Goal: Task Accomplishment & Management: Use online tool/utility

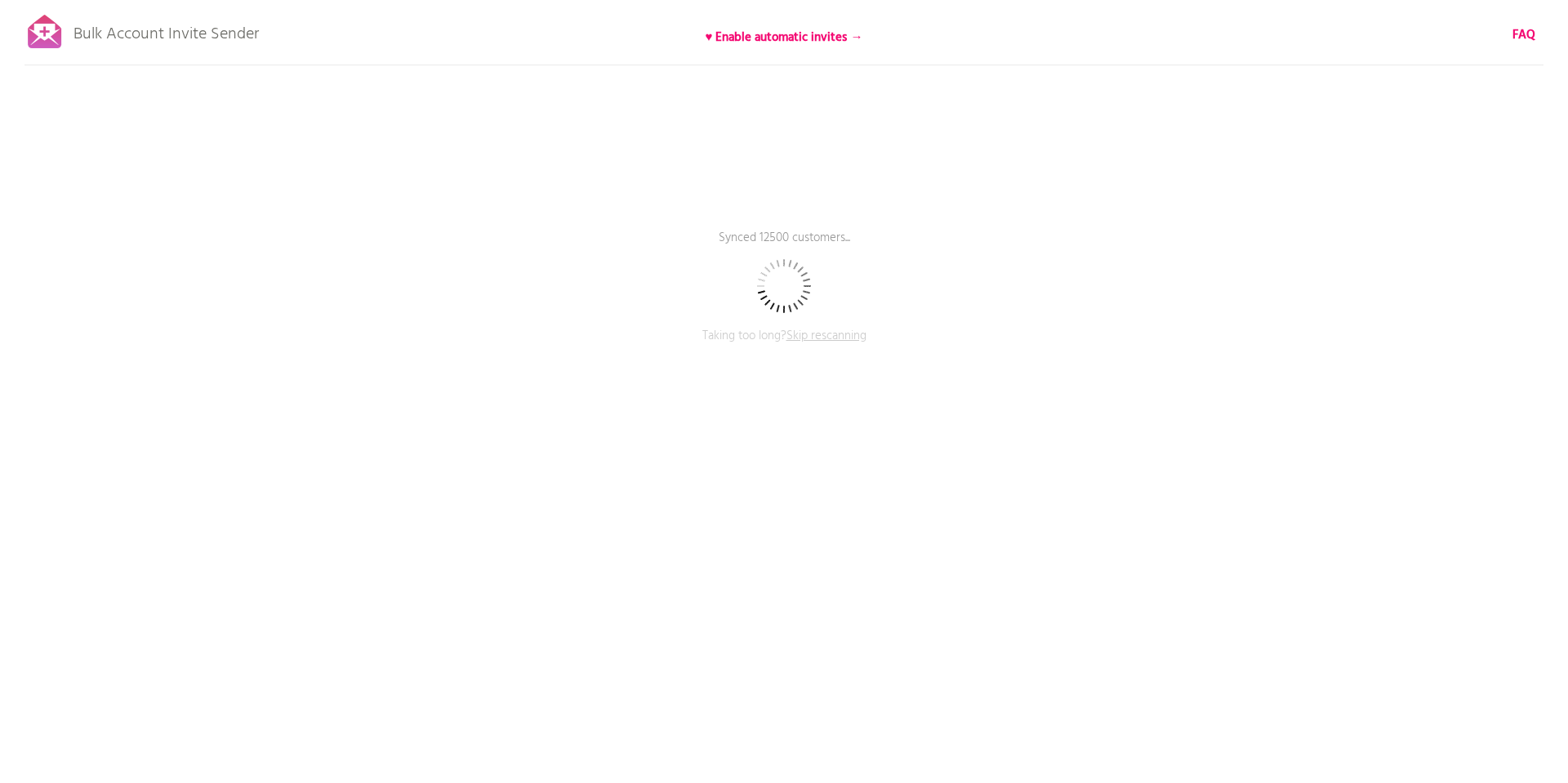
click at [813, 333] on span "Skip rescanning" at bounding box center [827, 336] width 80 height 20
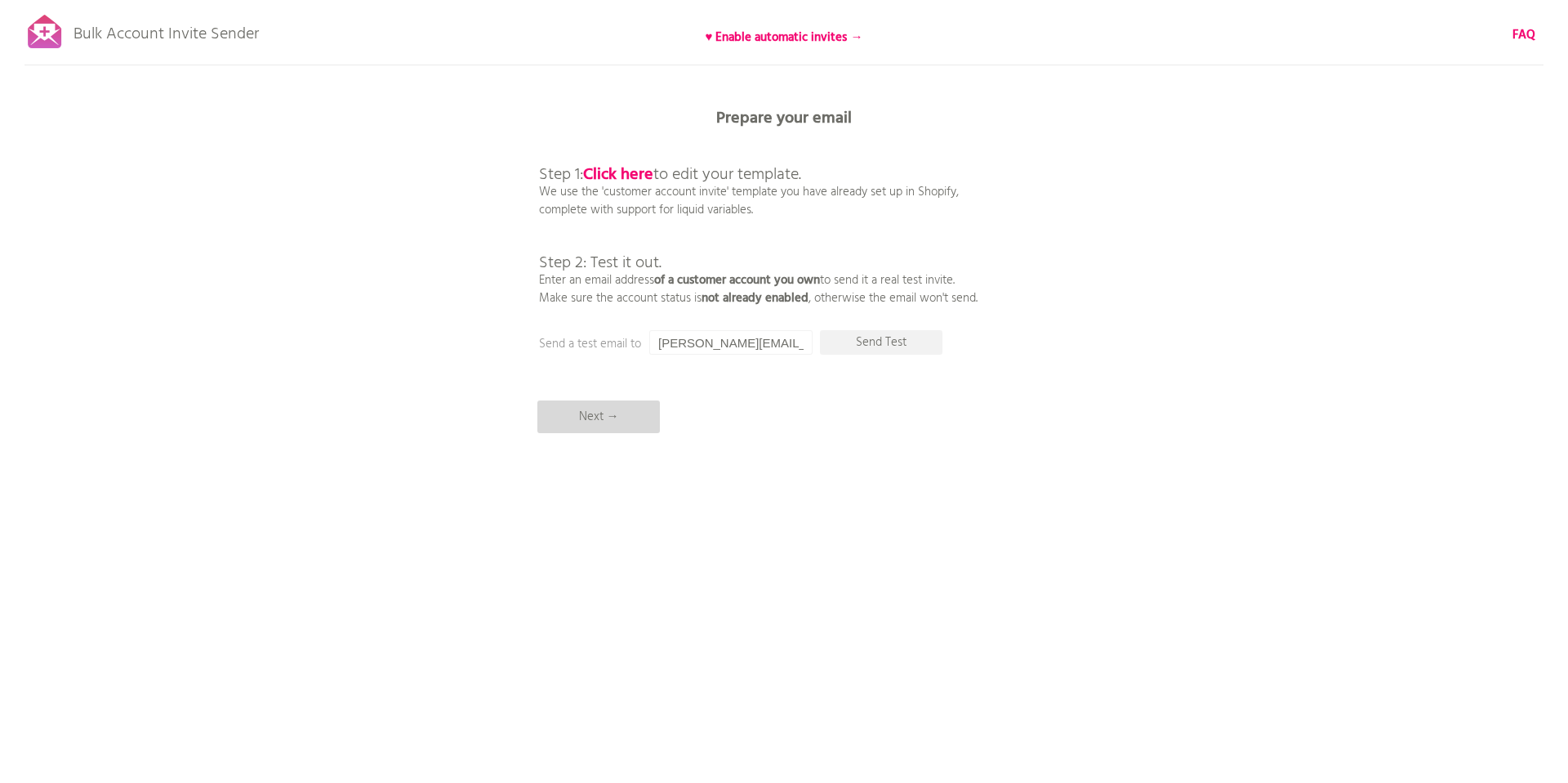
click at [639, 423] on p "Next →" at bounding box center [598, 417] width 122 height 33
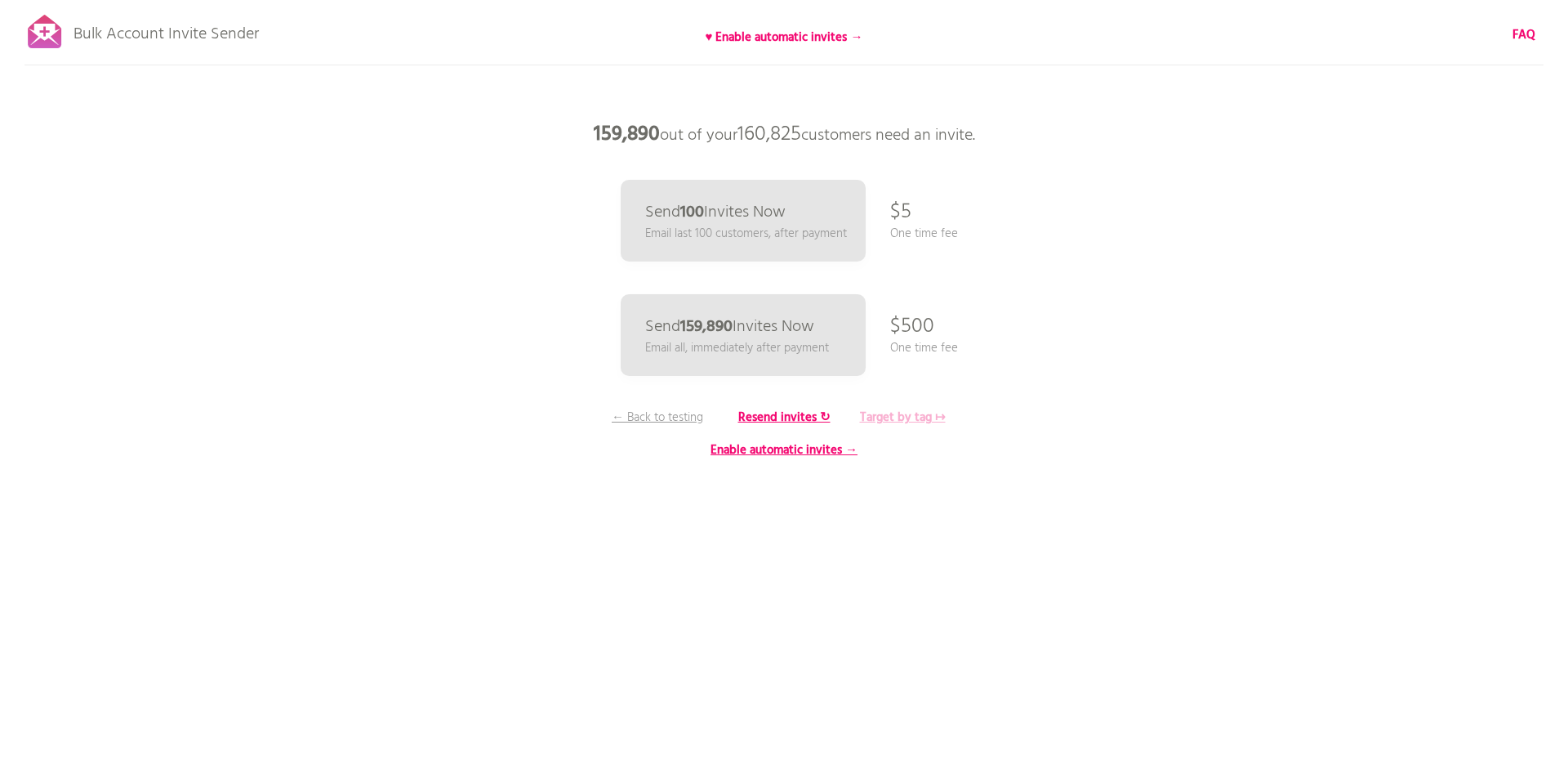
click at [912, 418] on b "Target by tag ↦" at bounding box center [903, 417] width 86 height 20
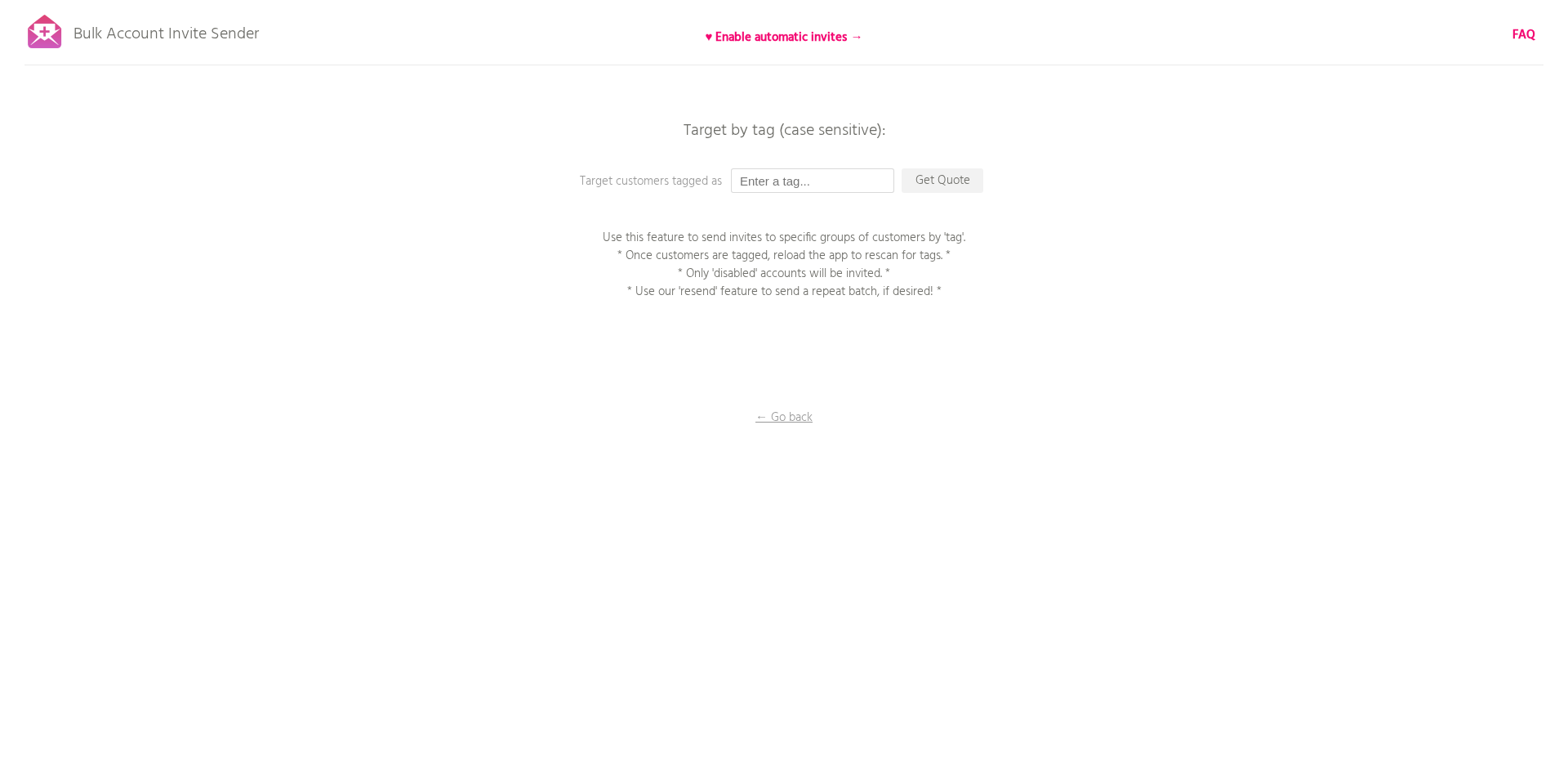
click at [803, 188] on input "text" at bounding box center [812, 181] width 163 height 25
paste input "250901_アカウント有効化招待メール_金鑽會員"
type input "250901_アカウント有効化招待メール_金鑽會員"
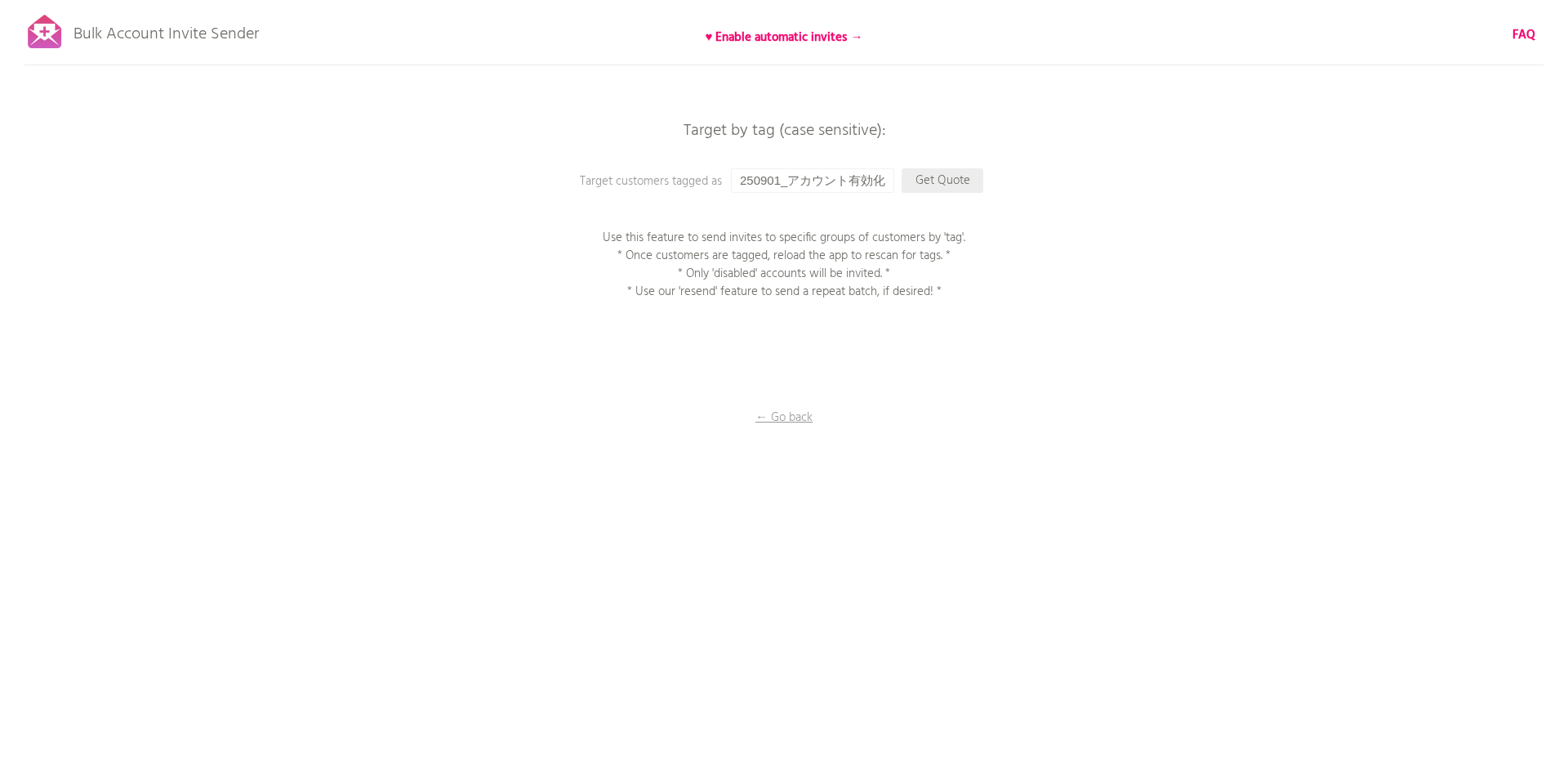
click at [924, 182] on p "Get Quote" at bounding box center [941, 181] width 81 height 25
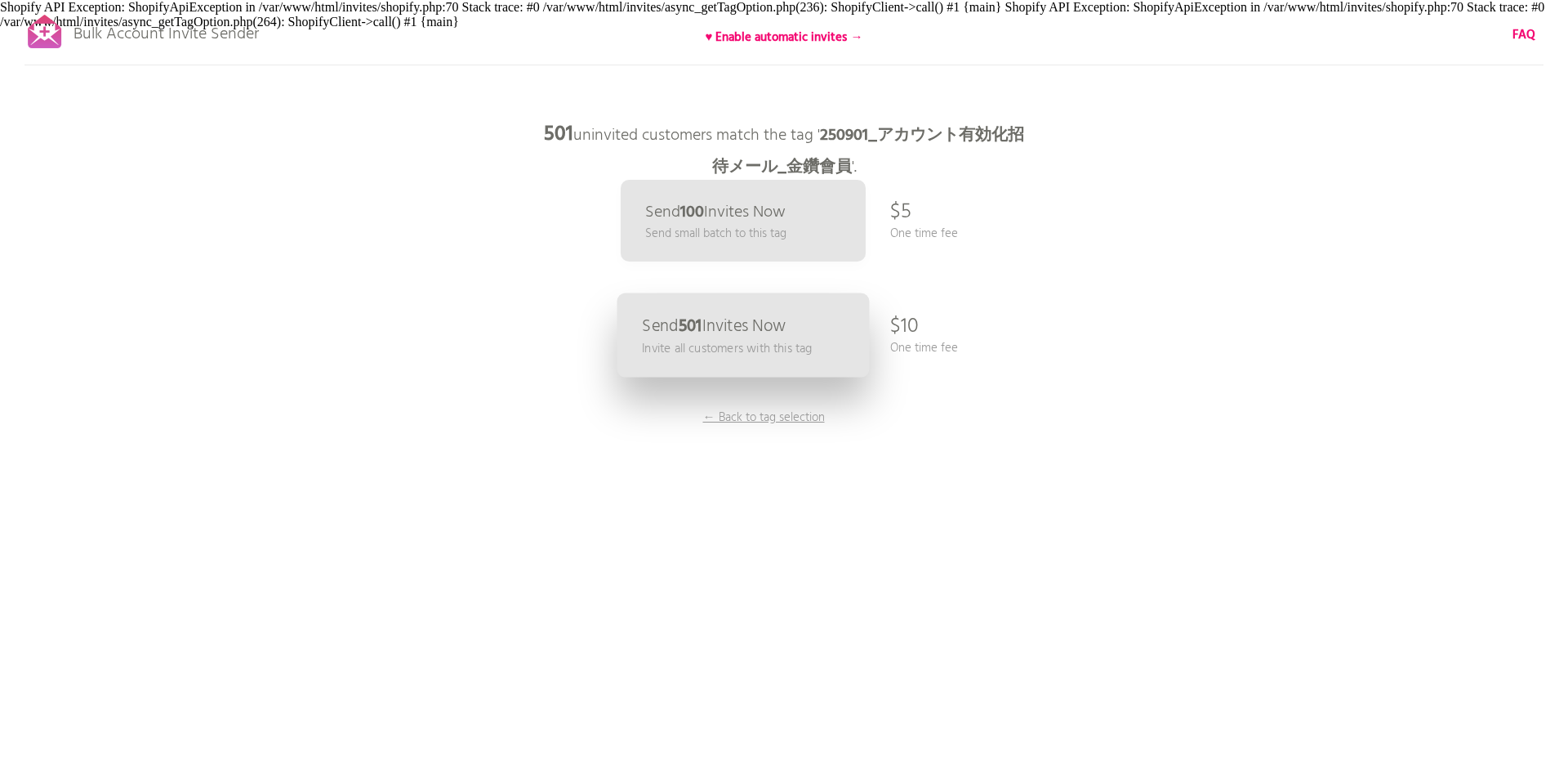
click at [680, 324] on p "Send 501 Invites Now" at bounding box center [714, 326] width 143 height 17
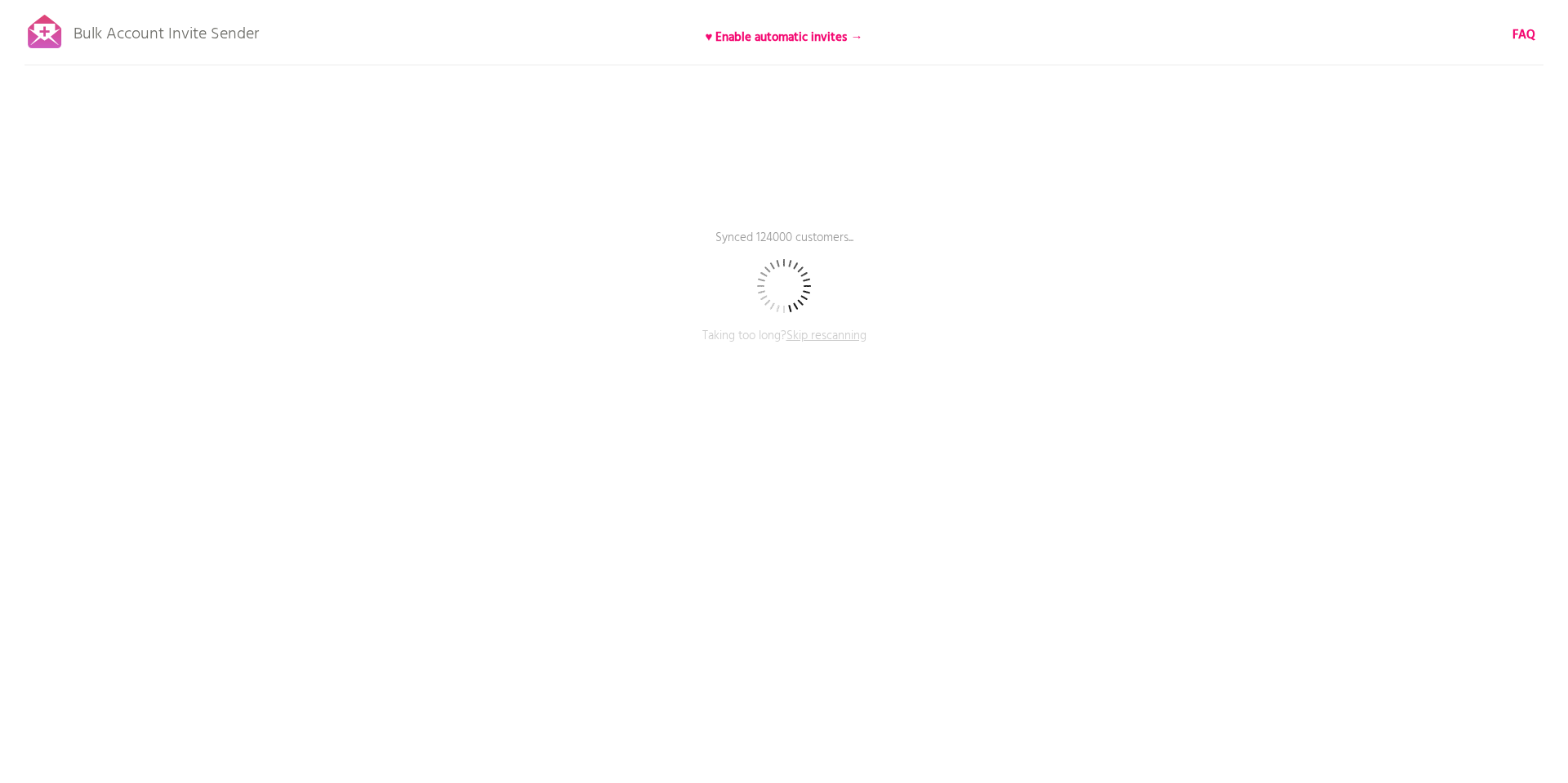
click at [811, 334] on span "Skip rescanning" at bounding box center [827, 336] width 80 height 20
click at [815, 338] on span "Skip rescanning" at bounding box center [827, 336] width 80 height 20
click at [52, 36] on div at bounding box center [45, 32] width 41 height 41
click at [934, 356] on p "Taking too long? Skip rescanning" at bounding box center [784, 347] width 490 height 41
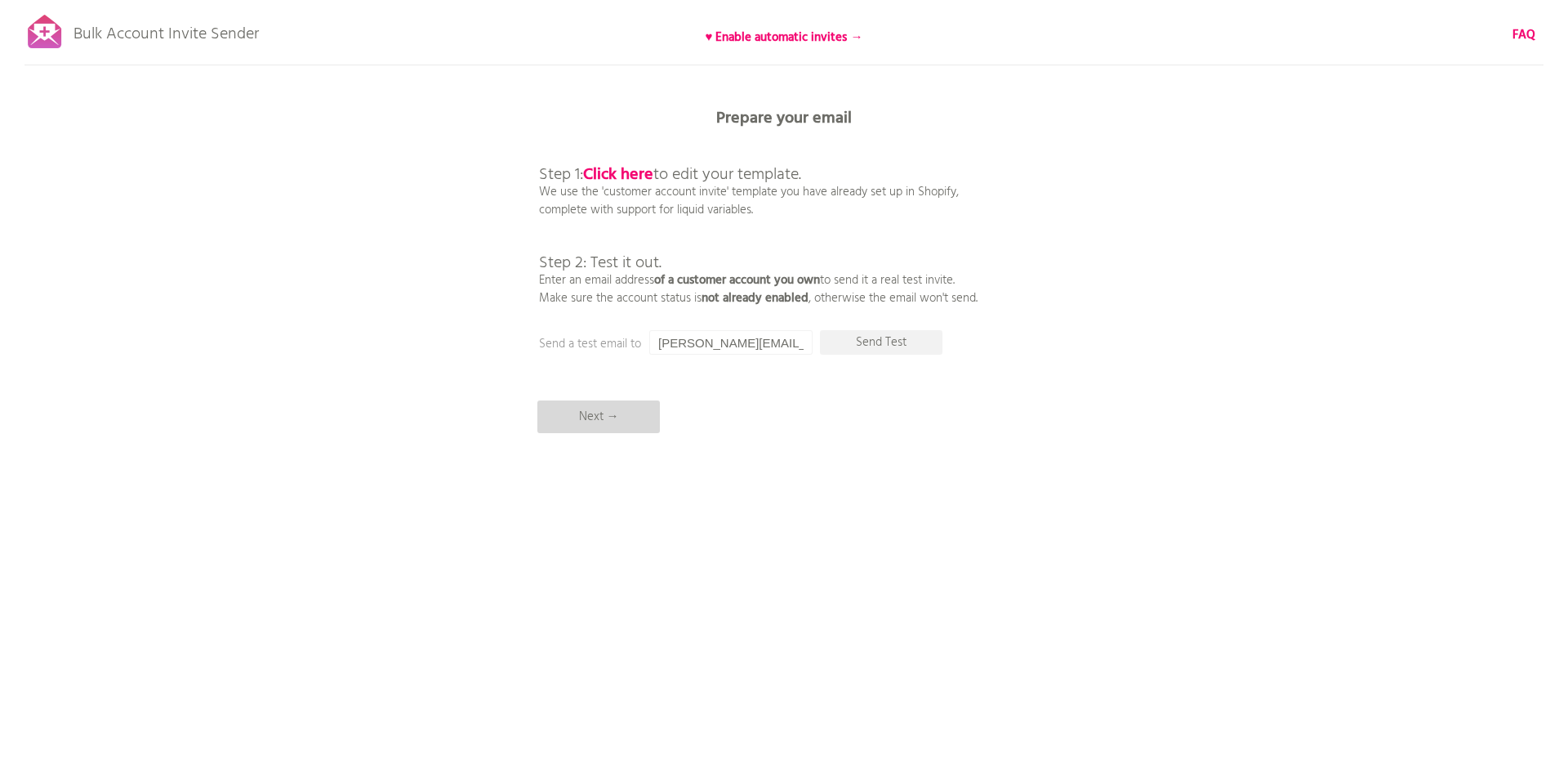
click at [604, 411] on p "Next →" at bounding box center [598, 417] width 122 height 33
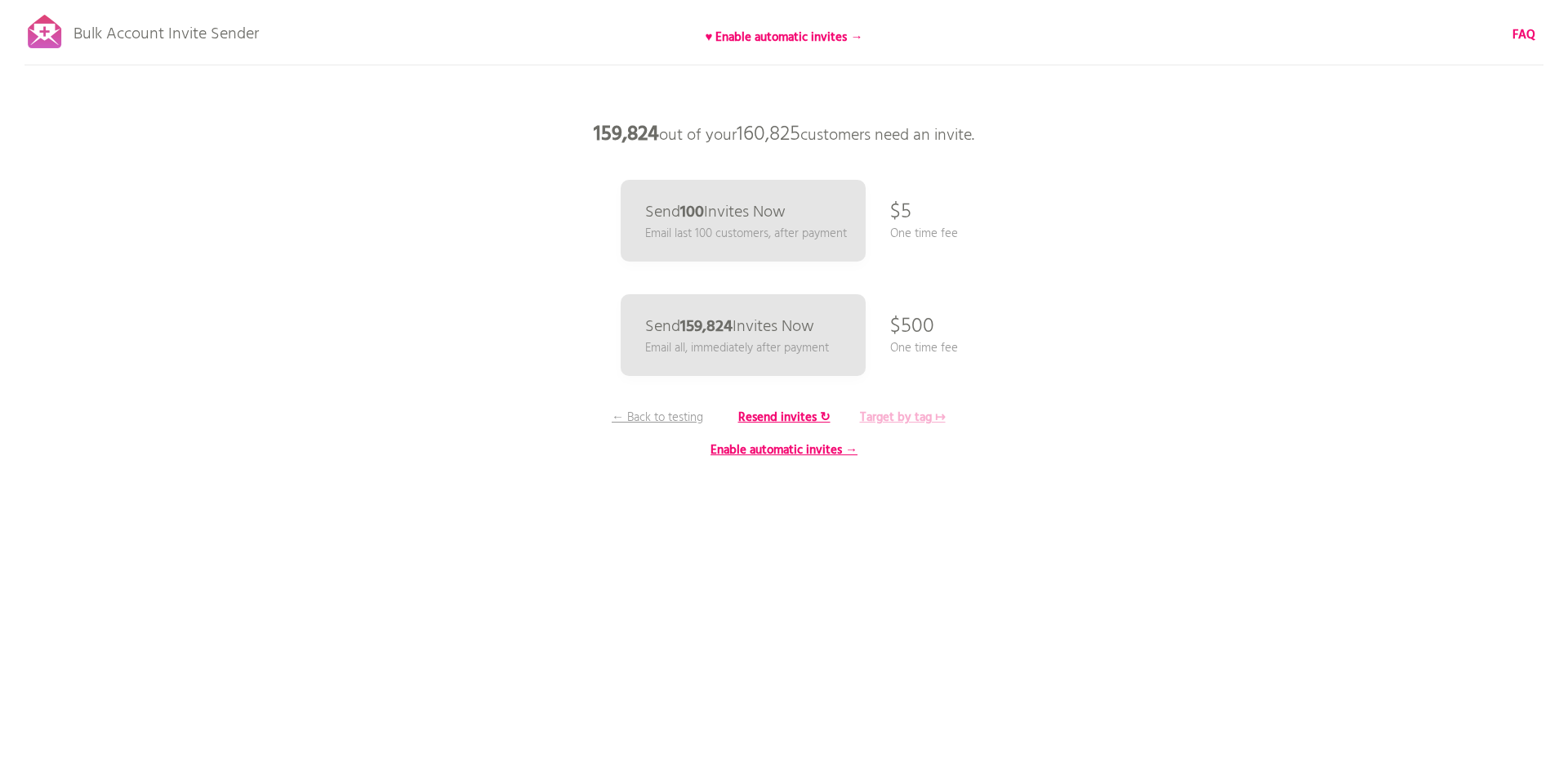
click at [894, 416] on b "Target by tag ↦" at bounding box center [903, 417] width 86 height 20
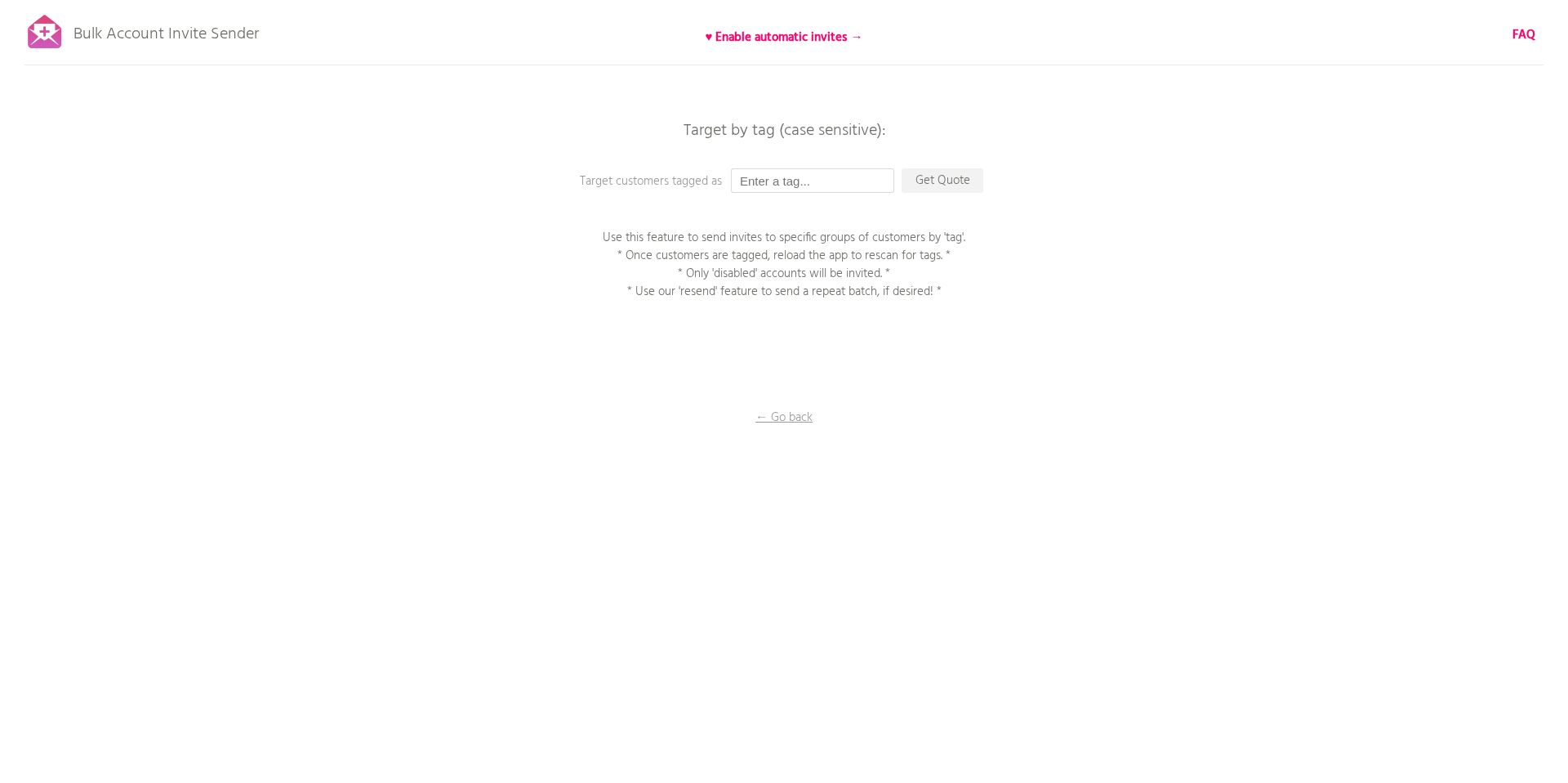
click at [776, 183] on input "text" at bounding box center [812, 181] width 163 height 25
paste input "今度、名古屋に行ってキーパーソン達とも対面で議論する機会作りたいですねと話盛り上がったので、一緒に行きましょう！"
type input "今度、名古屋に行ってキーパーソン達とも対面で議論する機会作りたいですねと話盛り上がったので、一緒に行きましょう！"
click at [776, 182] on input "text" at bounding box center [812, 181] width 163 height 25
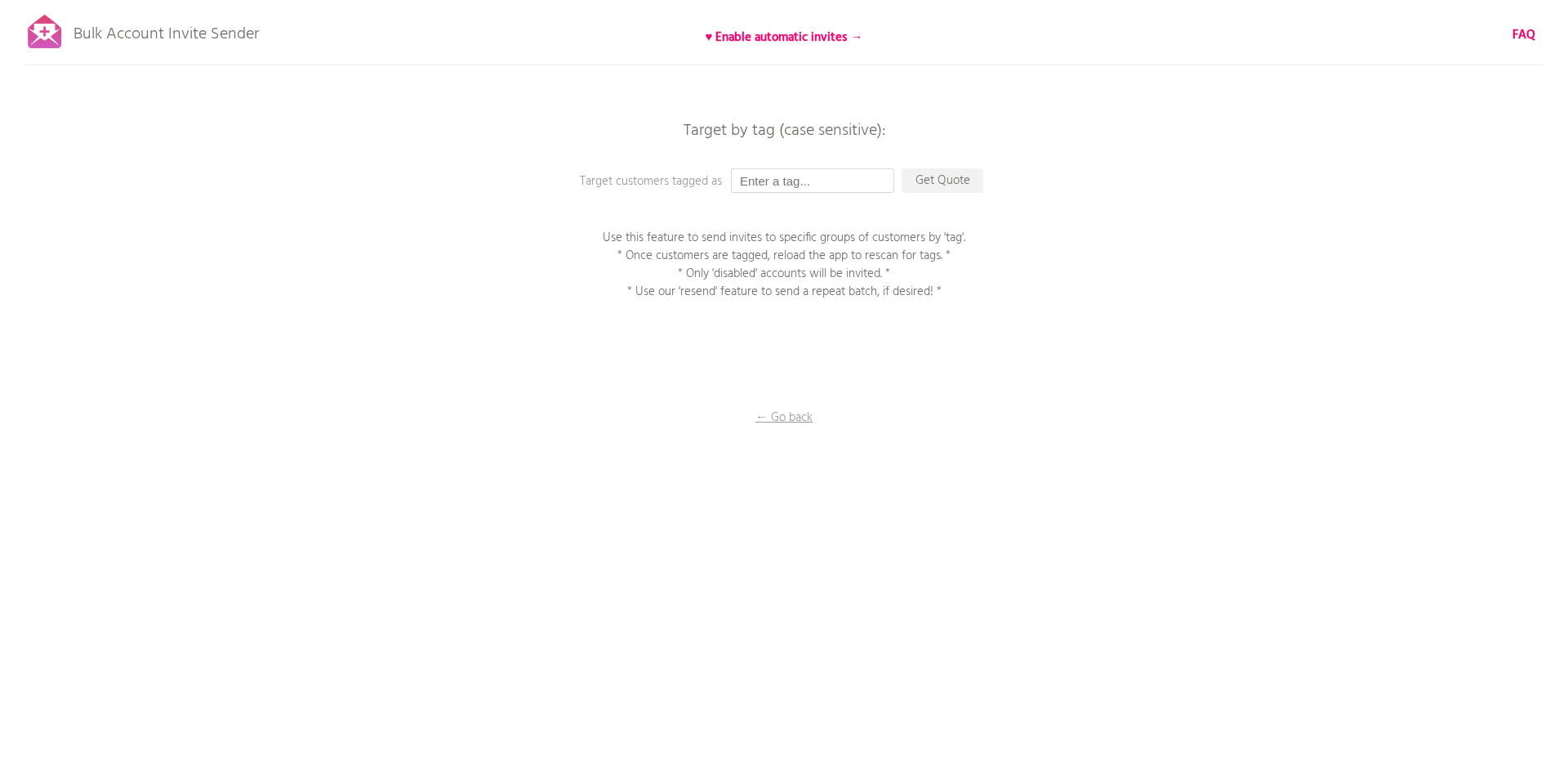
paste input "250901_アカウント有効化招待メール_金鑽會員"
type input "250901_アカウント有効化招待メール_金鑽會員"
click at [937, 179] on p "Get Quote" at bounding box center [941, 181] width 81 height 25
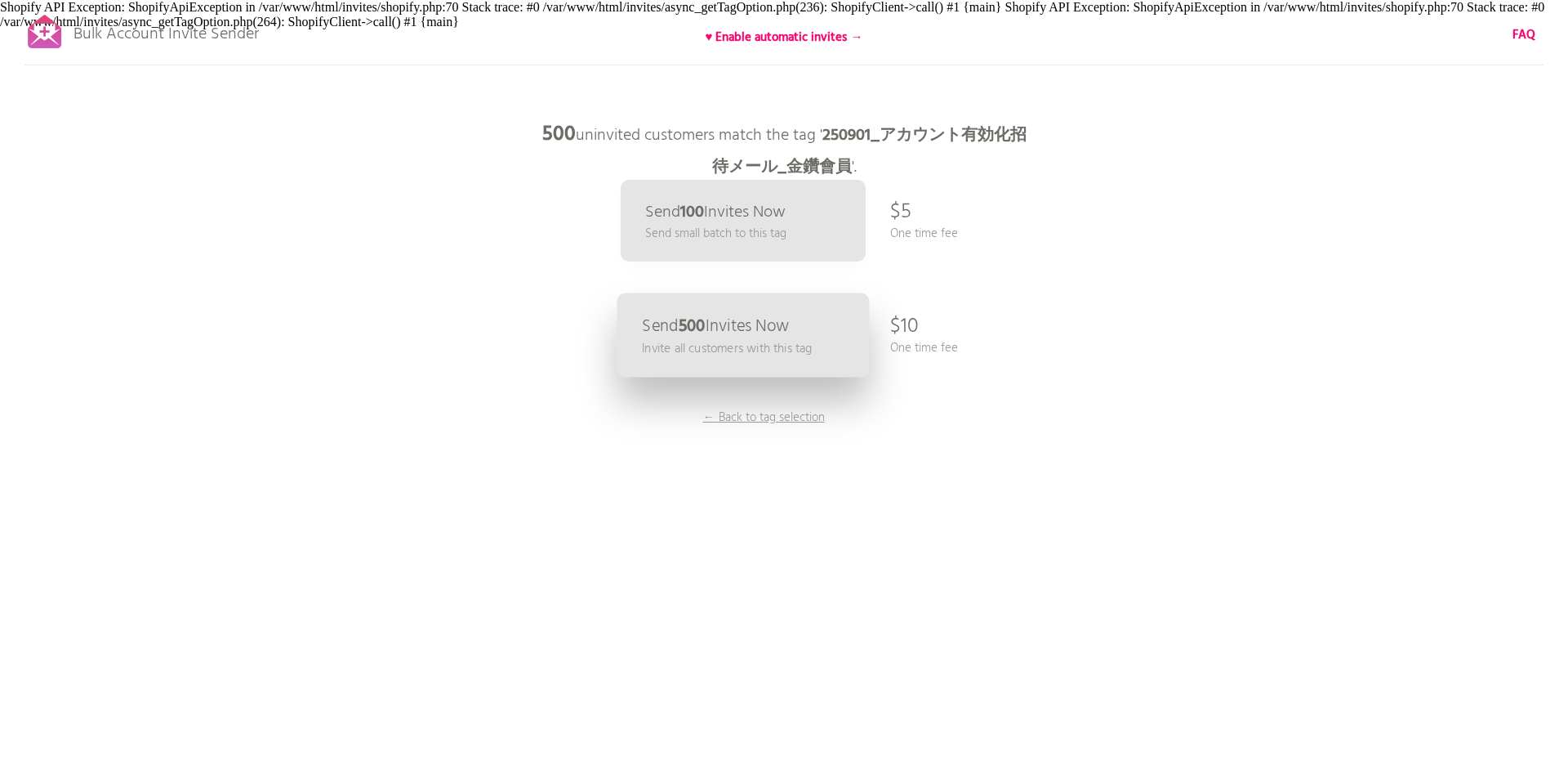
click at [727, 359] on link "Send 500 Invites Now Invite all customers with this tag" at bounding box center [743, 336] width 252 height 84
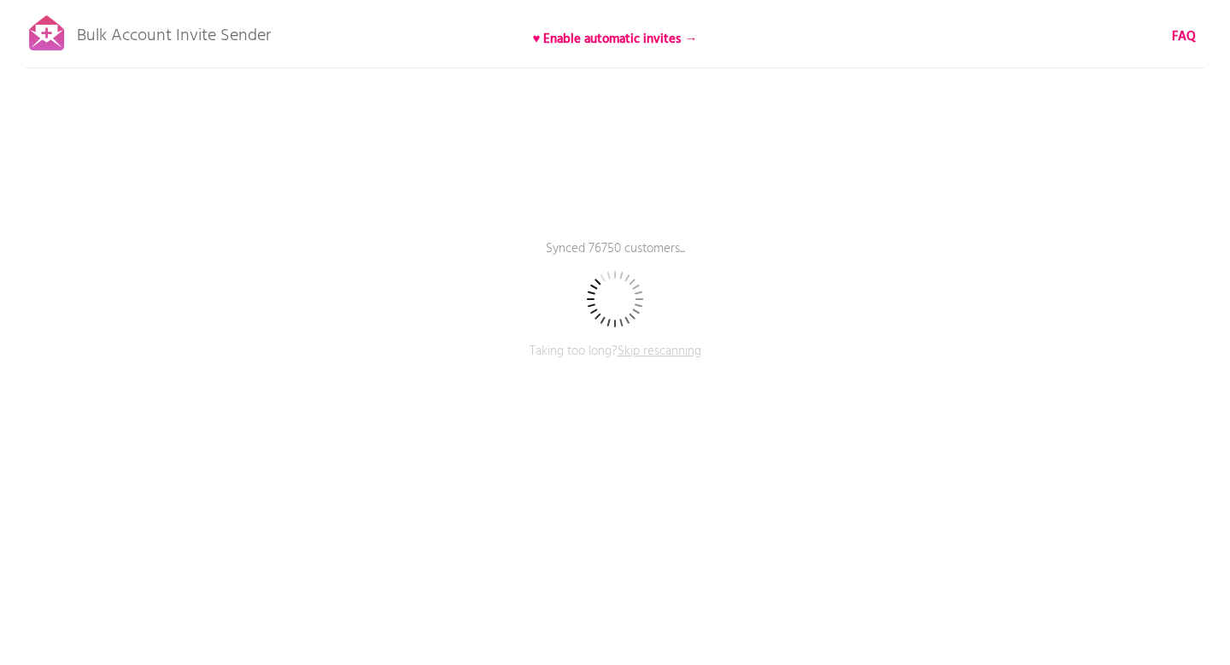
click at [1230, 322] on div "Bulk Account Invite Sender ♥ Enable automatic invites → FAQ Synced 76750 custom…" at bounding box center [615, 299] width 1230 height 598
